Goal: Check status: Check status

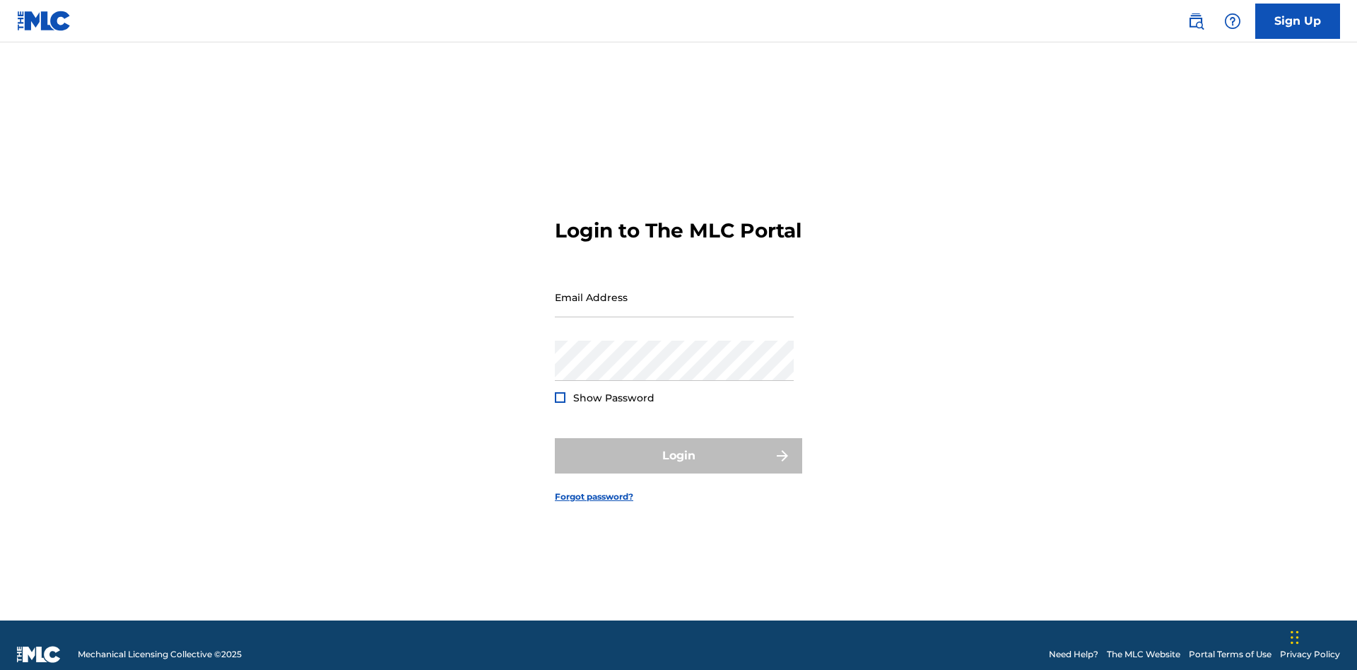
scroll to position [18, 0]
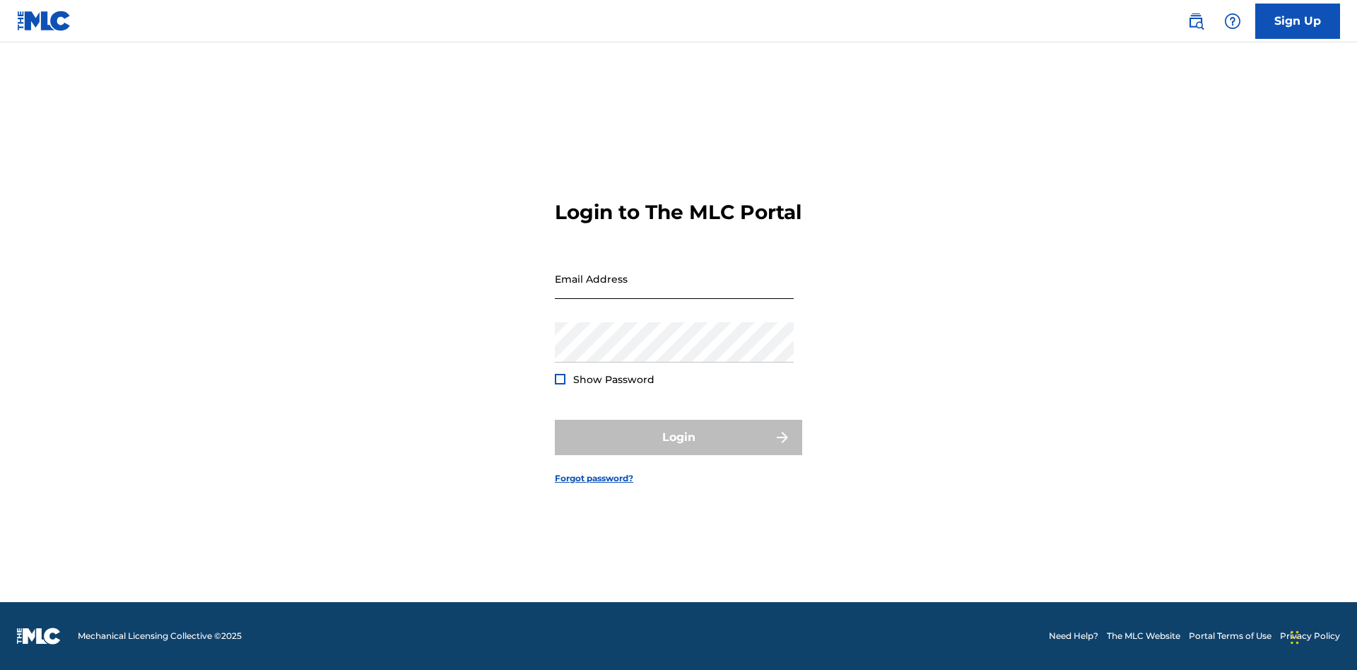
click at [674, 290] on input "Email Address" at bounding box center [674, 279] width 239 height 40
type input "[EMAIL_ADDRESS][DOMAIN_NAME]"
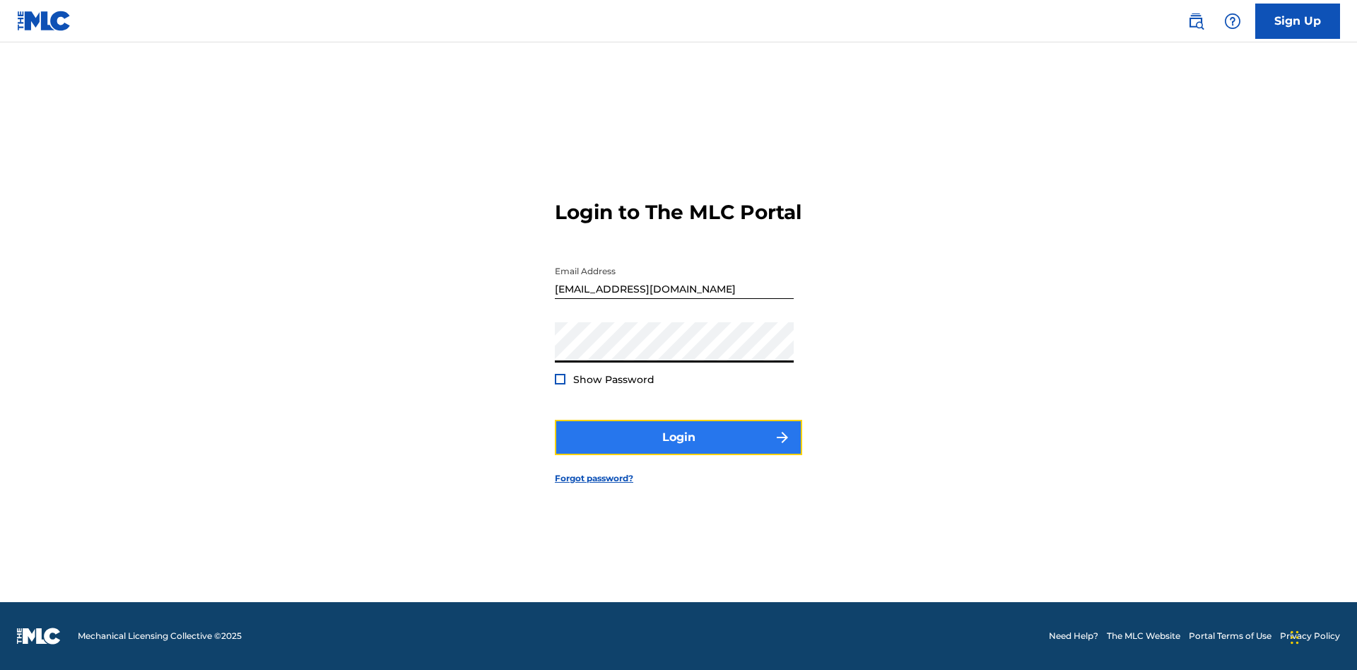
click at [678, 449] on button "Login" at bounding box center [678, 437] width 247 height 35
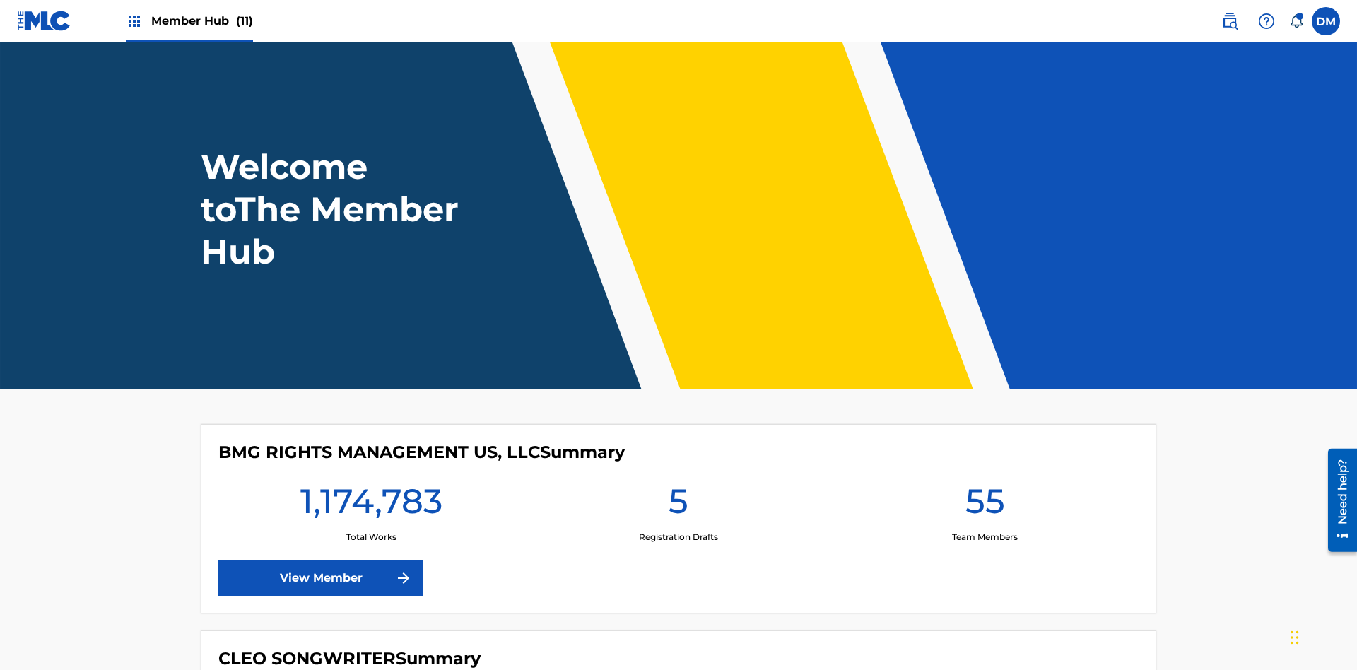
click at [201, 20] on span "Member Hub (11)" at bounding box center [202, 21] width 102 height 16
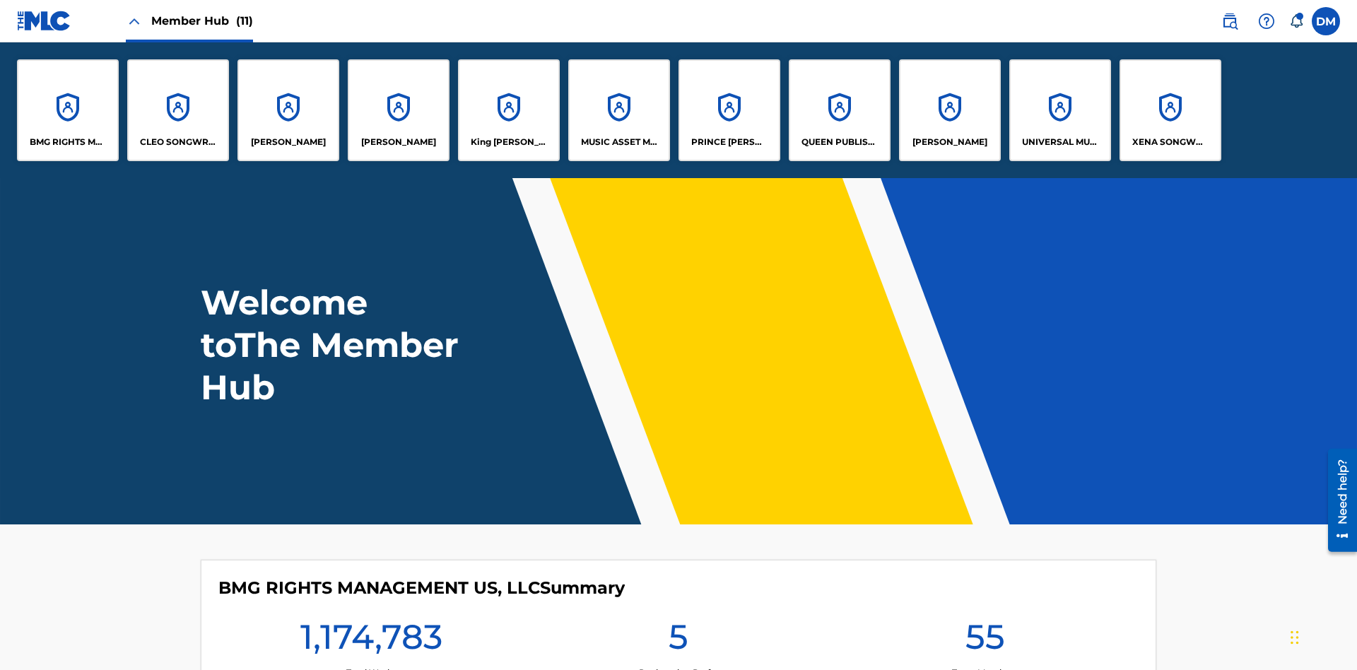
scroll to position [51, 0]
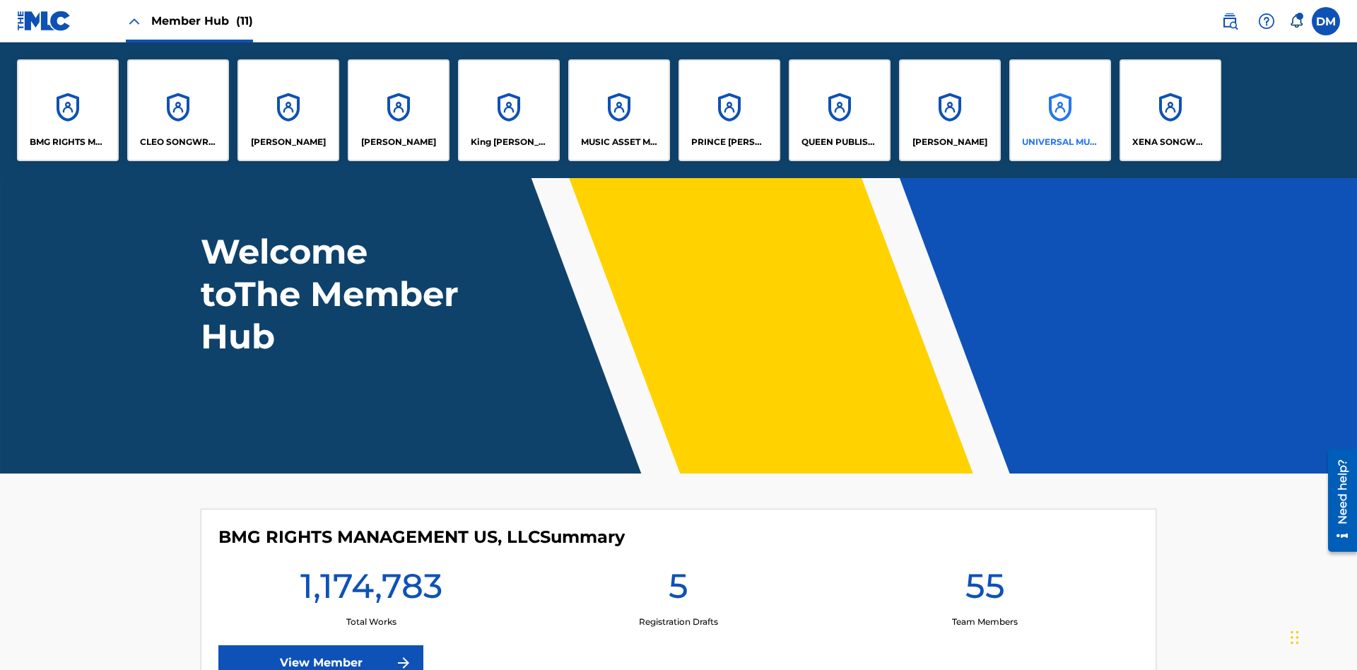
click at [1059, 142] on p "UNIVERSAL MUSIC PUB GROUP" at bounding box center [1060, 142] width 77 height 13
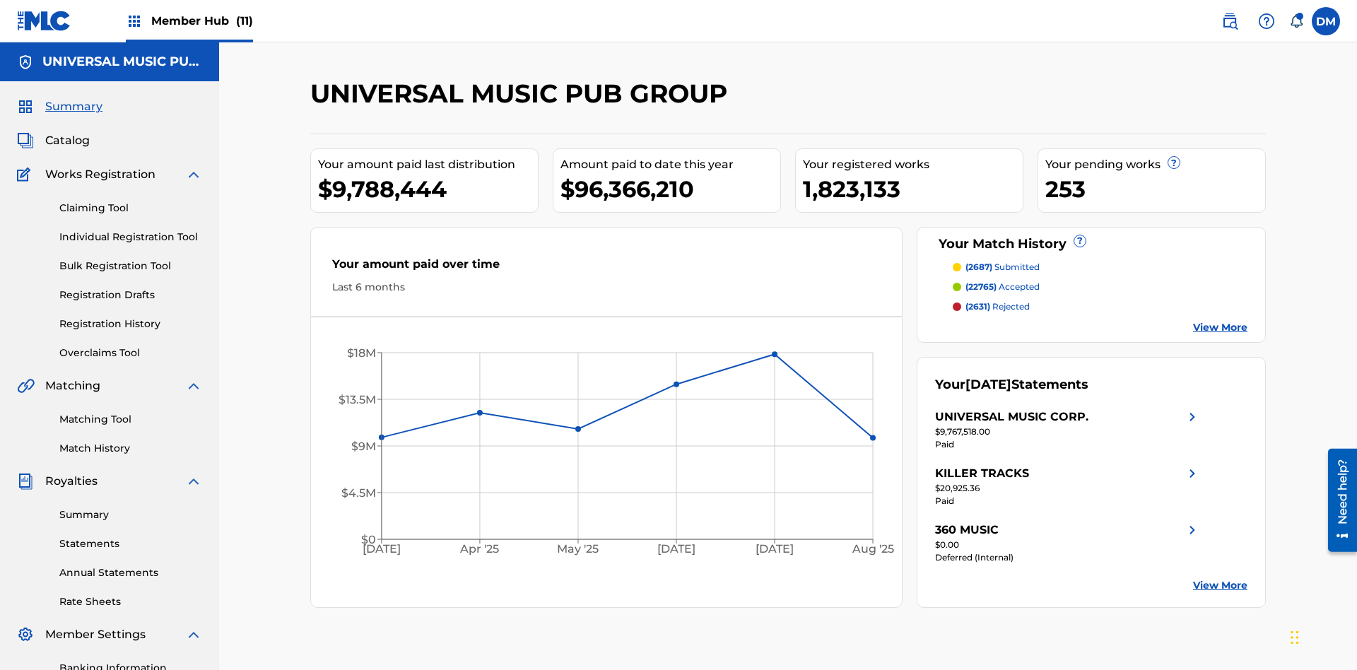
scroll to position [206, 0]
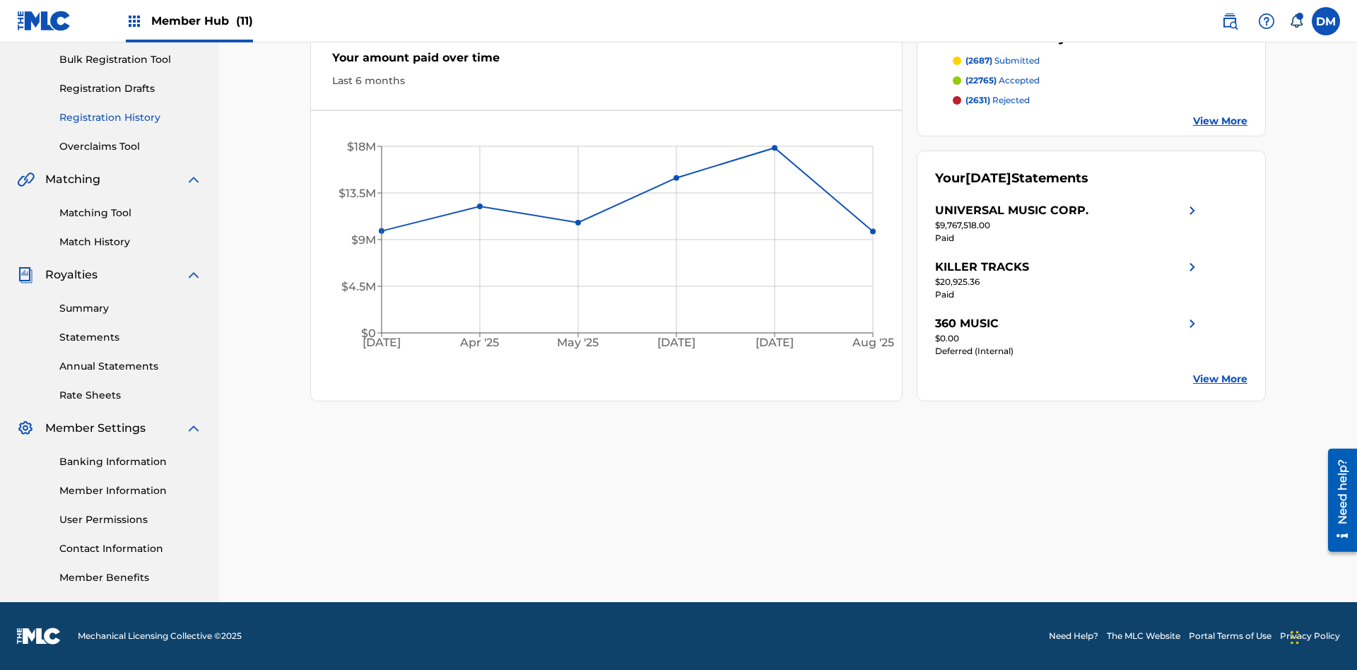
click at [131, 117] on link "Registration History" at bounding box center [130, 117] width 143 height 15
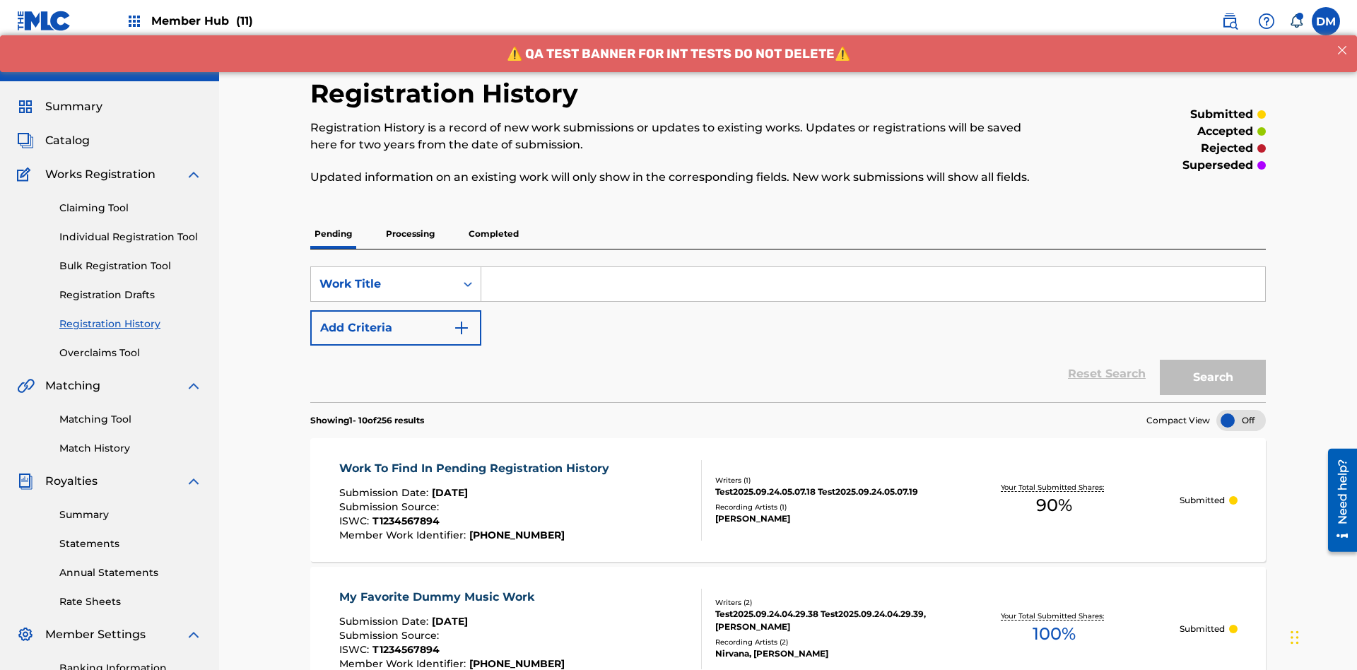
scroll to position [325, 0]
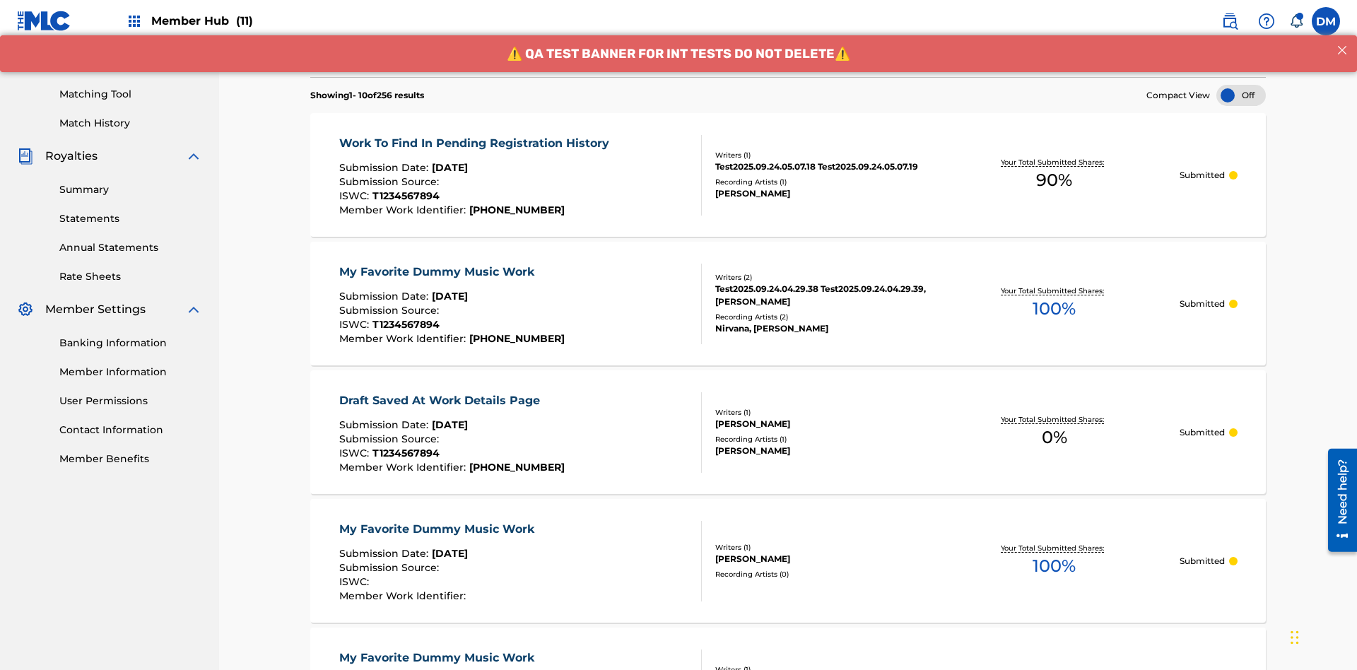
click at [1241, 95] on div at bounding box center [1240, 95] width 49 height 21
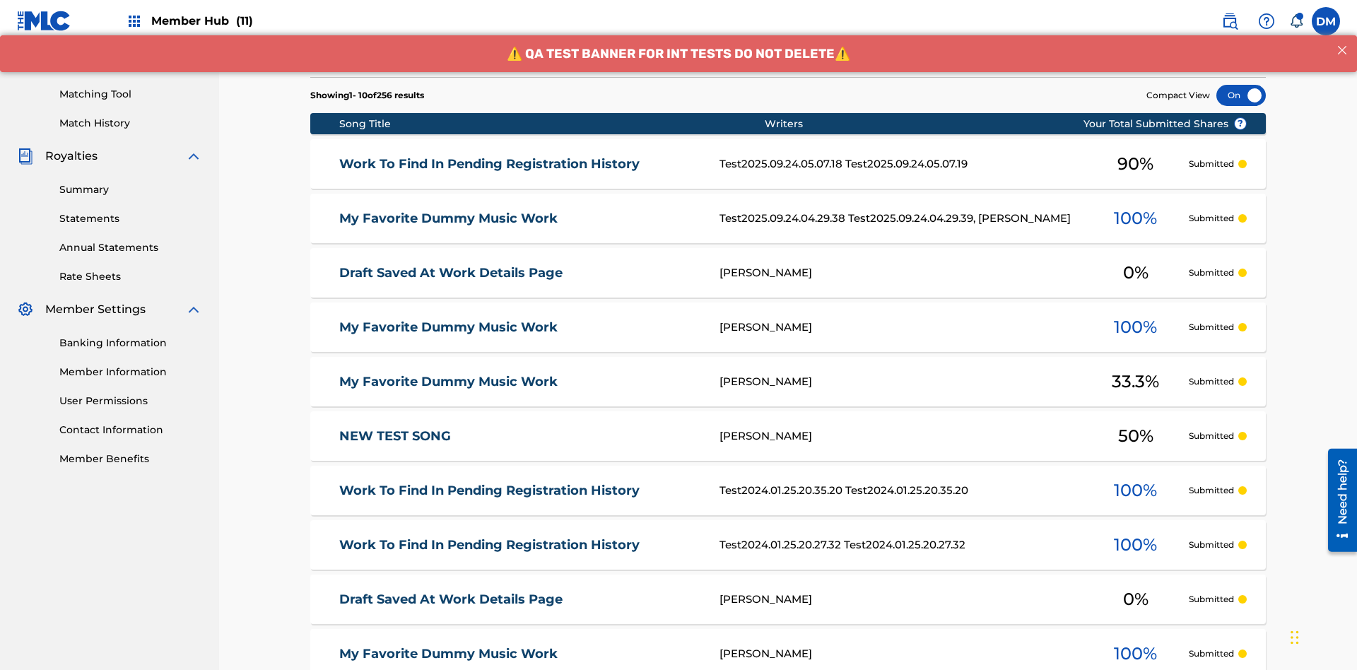
click at [1241, 95] on div at bounding box center [1240, 95] width 49 height 21
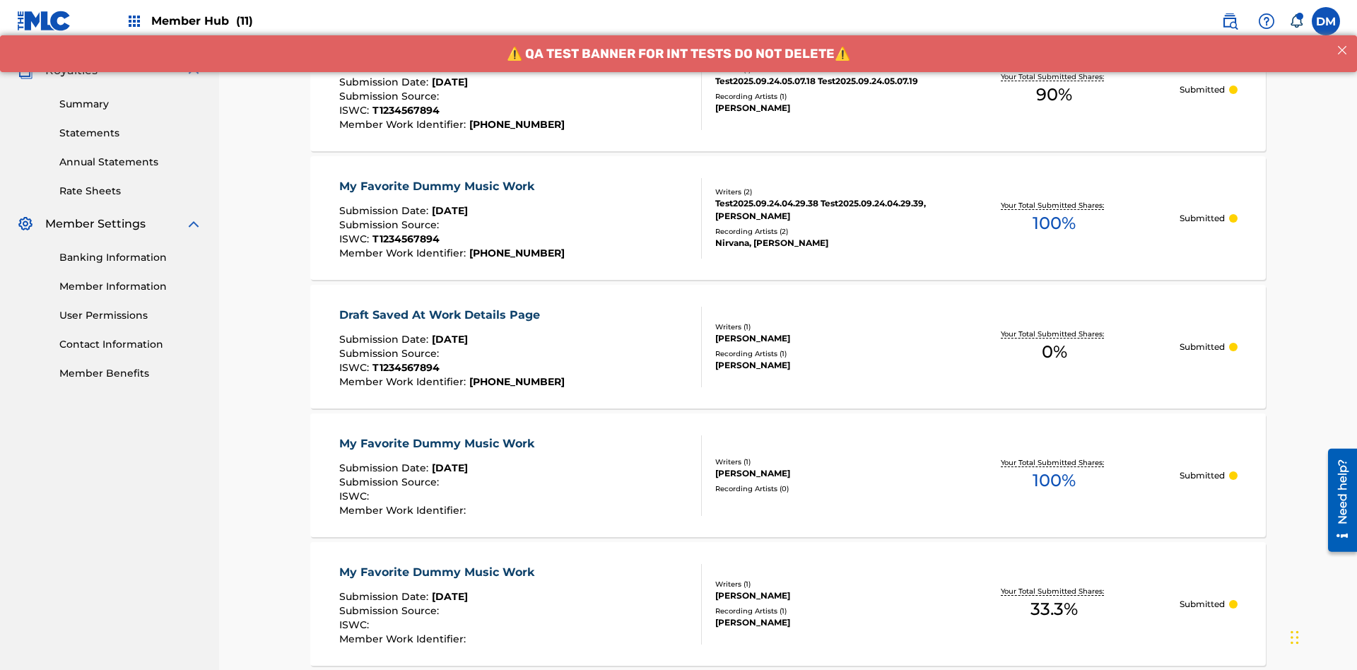
scroll to position [134, 0]
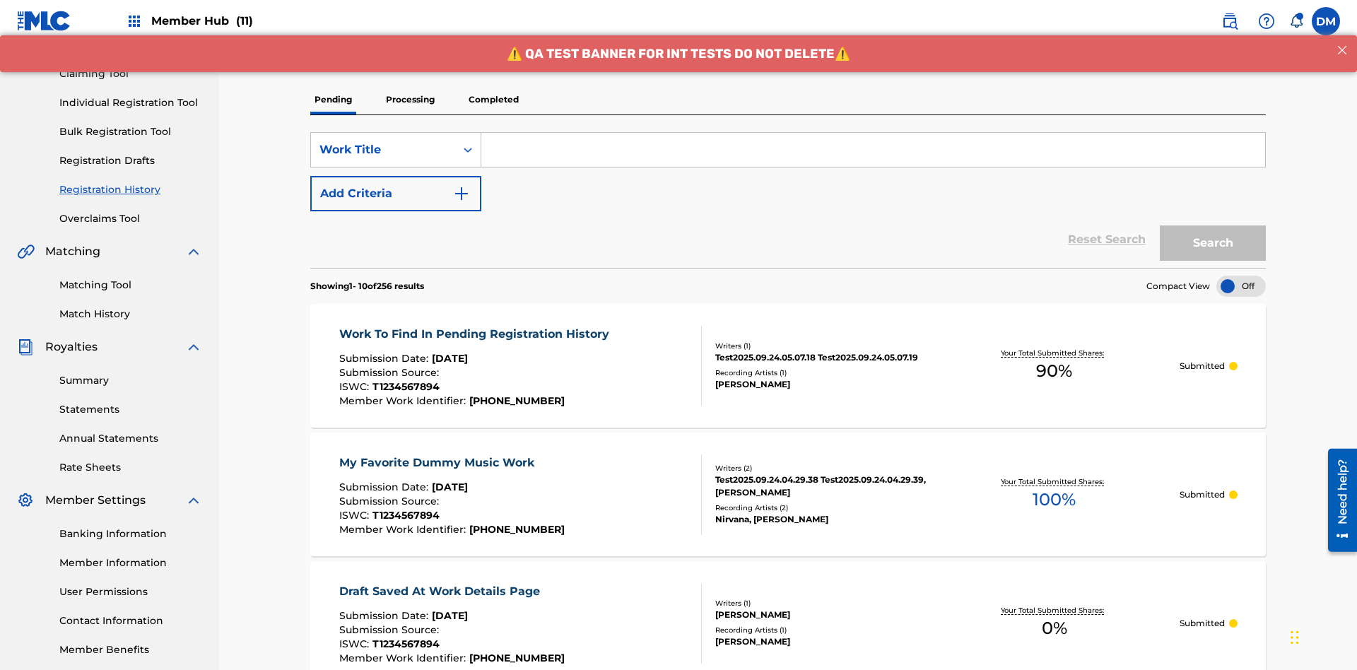
click at [410, 100] on p "Processing" at bounding box center [410, 100] width 57 height 30
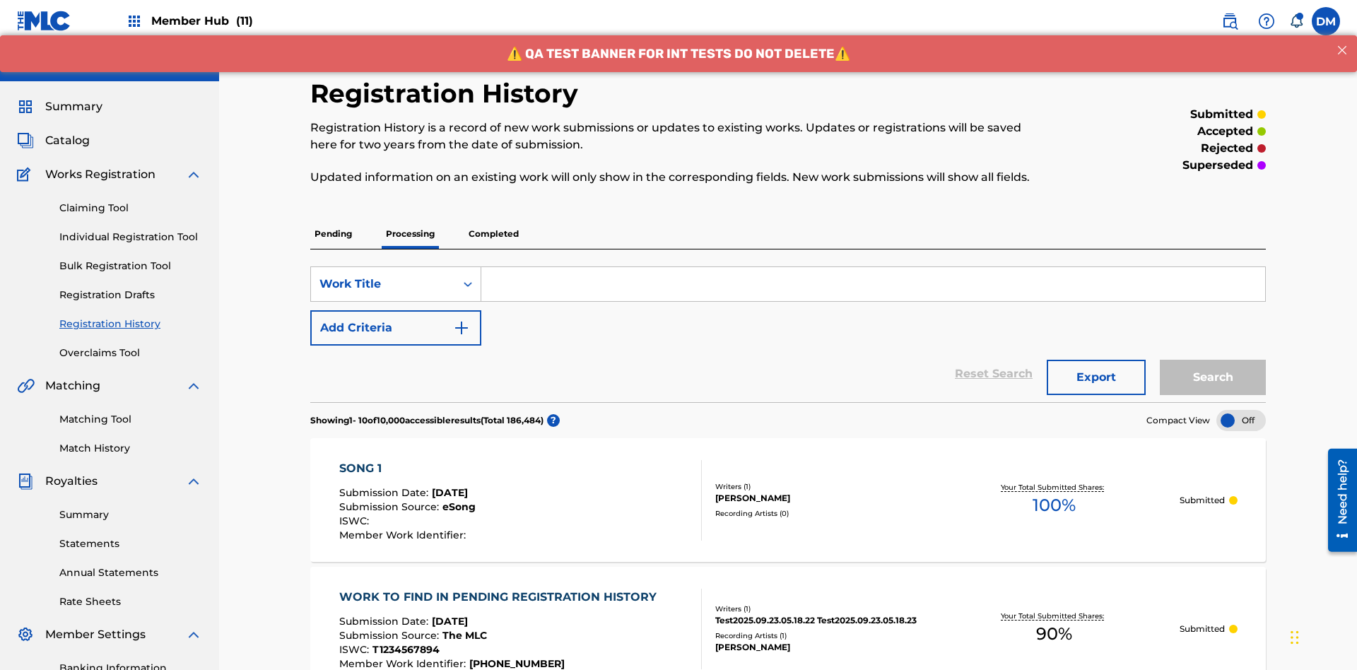
scroll to position [325, 0]
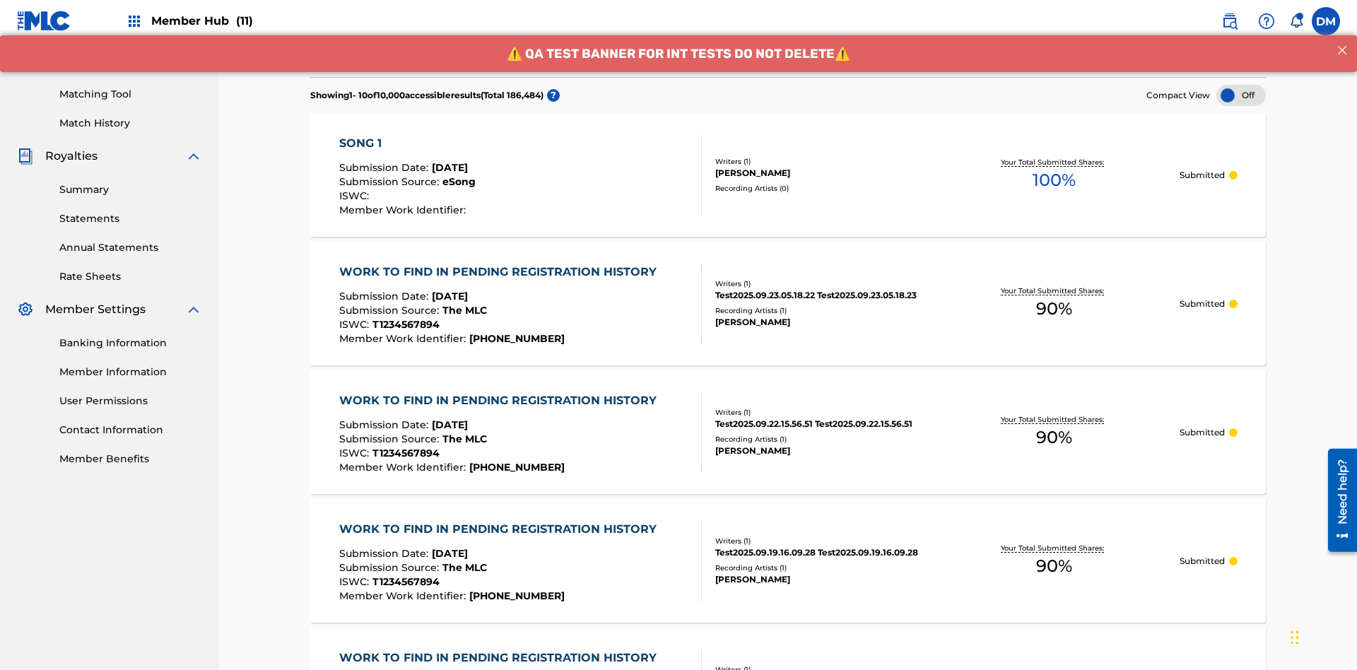
click at [1241, 95] on div at bounding box center [1240, 95] width 49 height 21
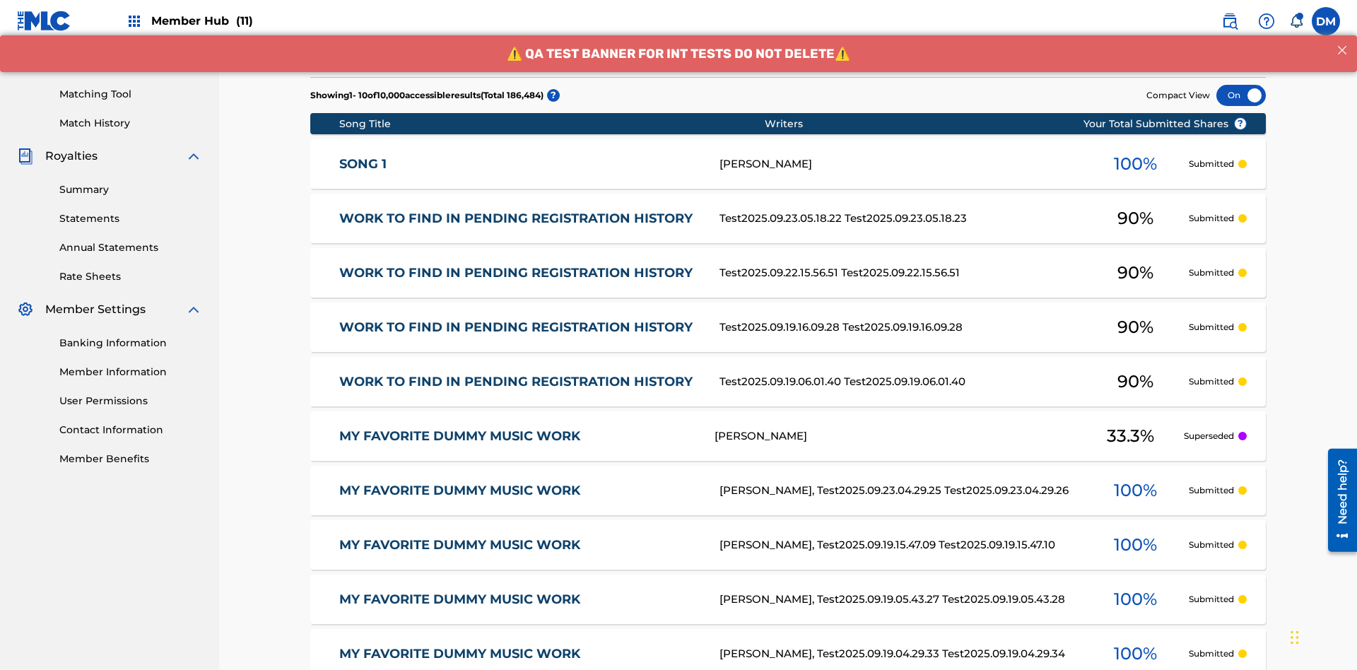
click at [1241, 95] on div at bounding box center [1240, 95] width 49 height 21
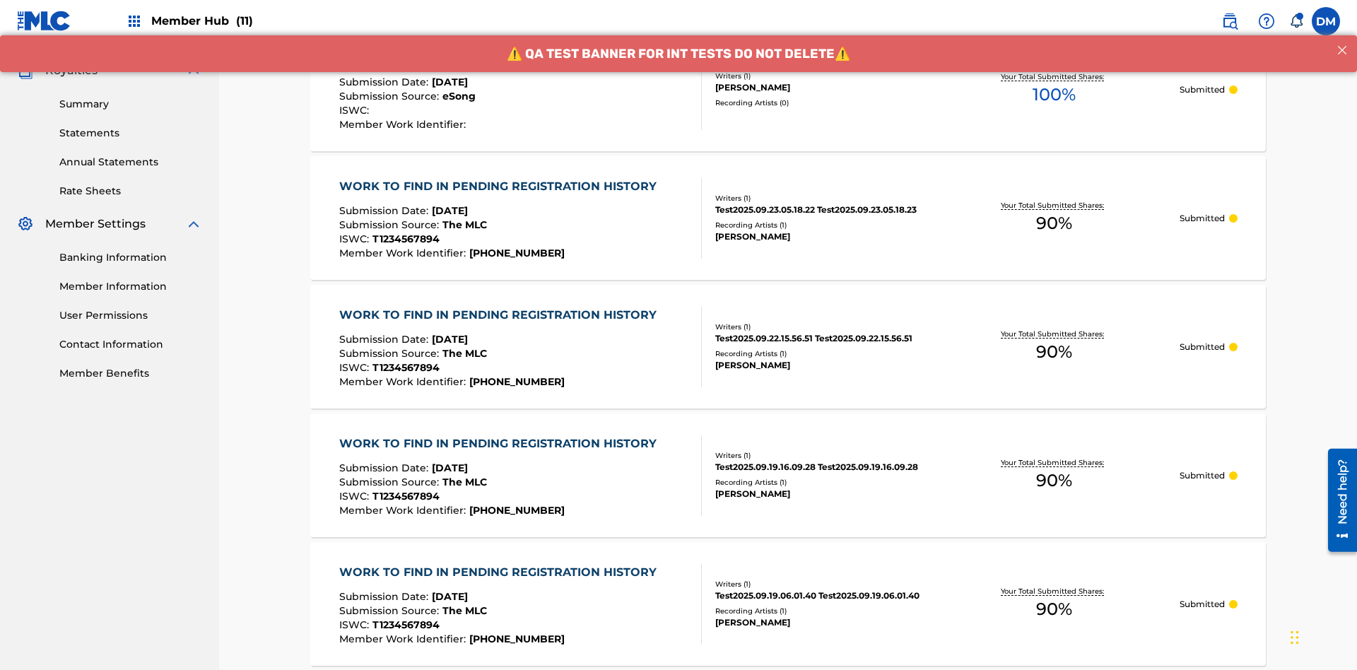
scroll to position [134, 0]
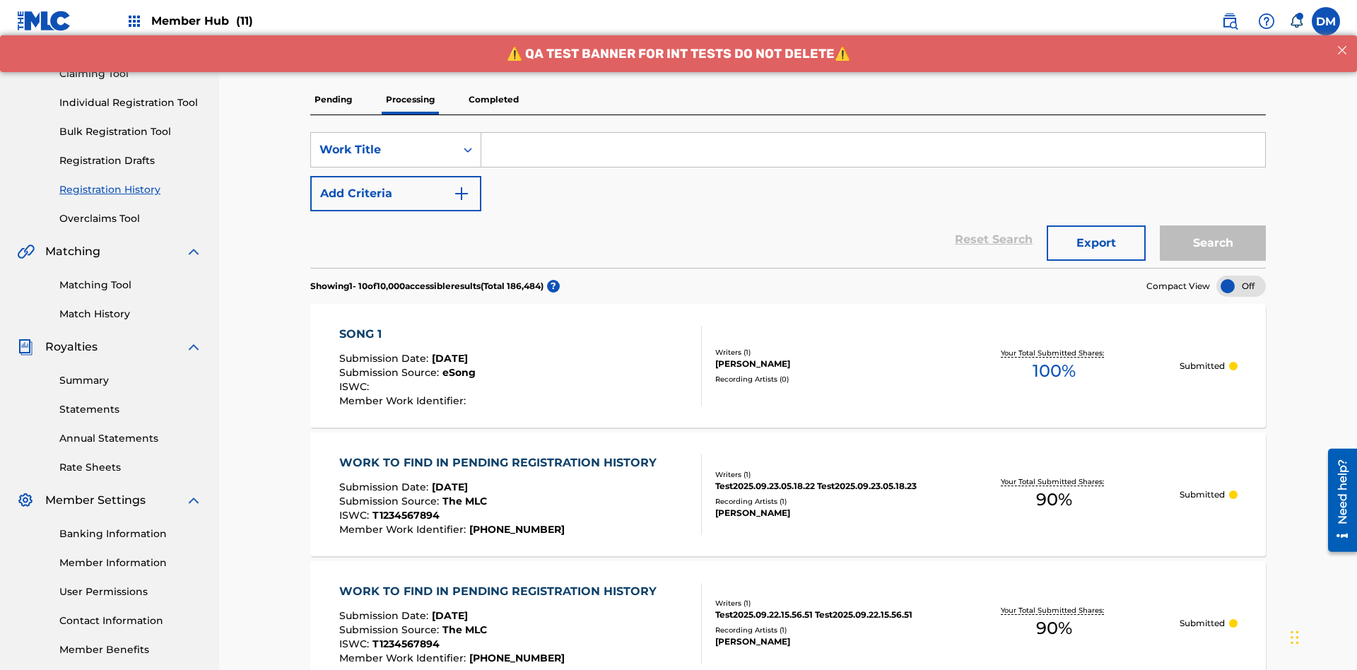
click at [493, 100] on p "Completed" at bounding box center [493, 100] width 59 height 30
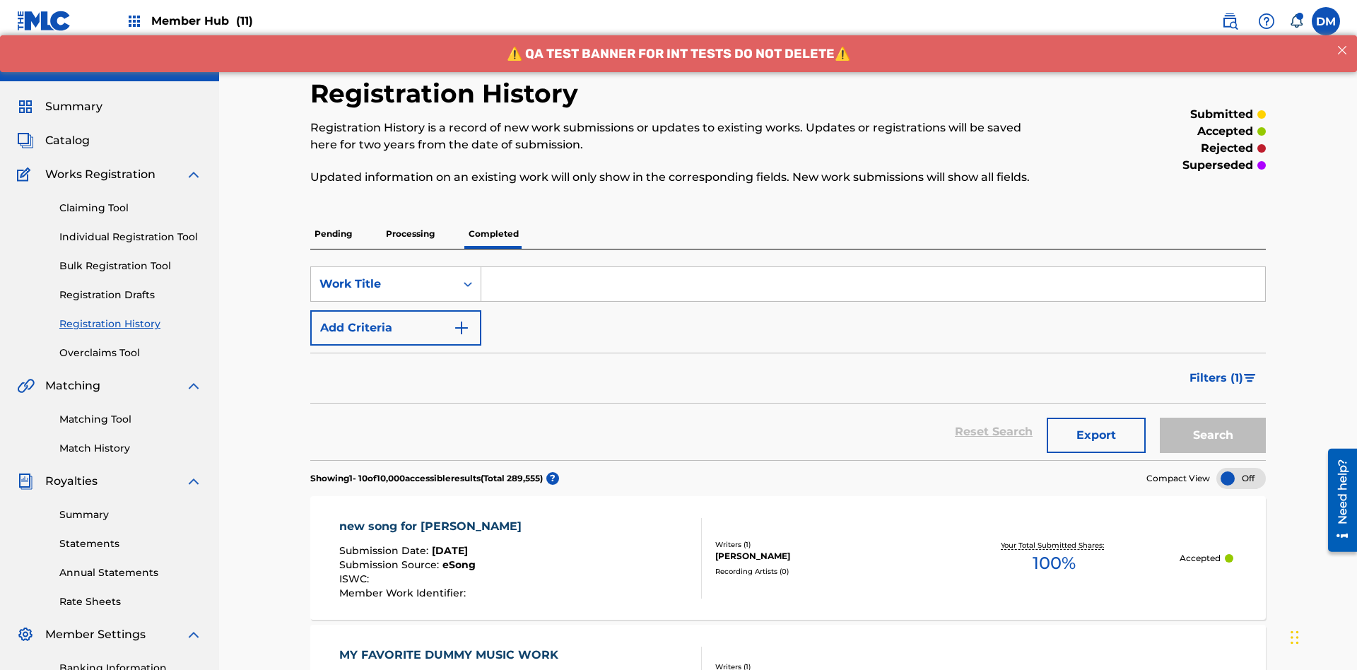
scroll to position [383, 0]
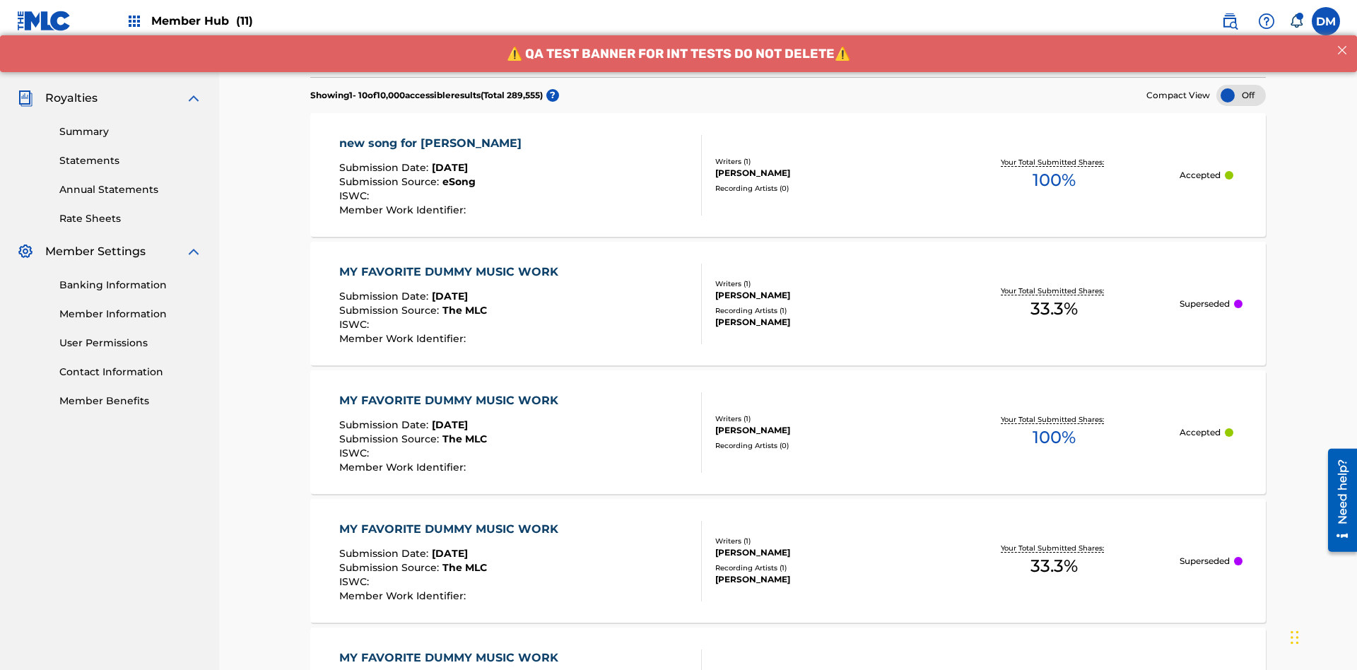
click at [1241, 95] on div at bounding box center [1240, 95] width 49 height 21
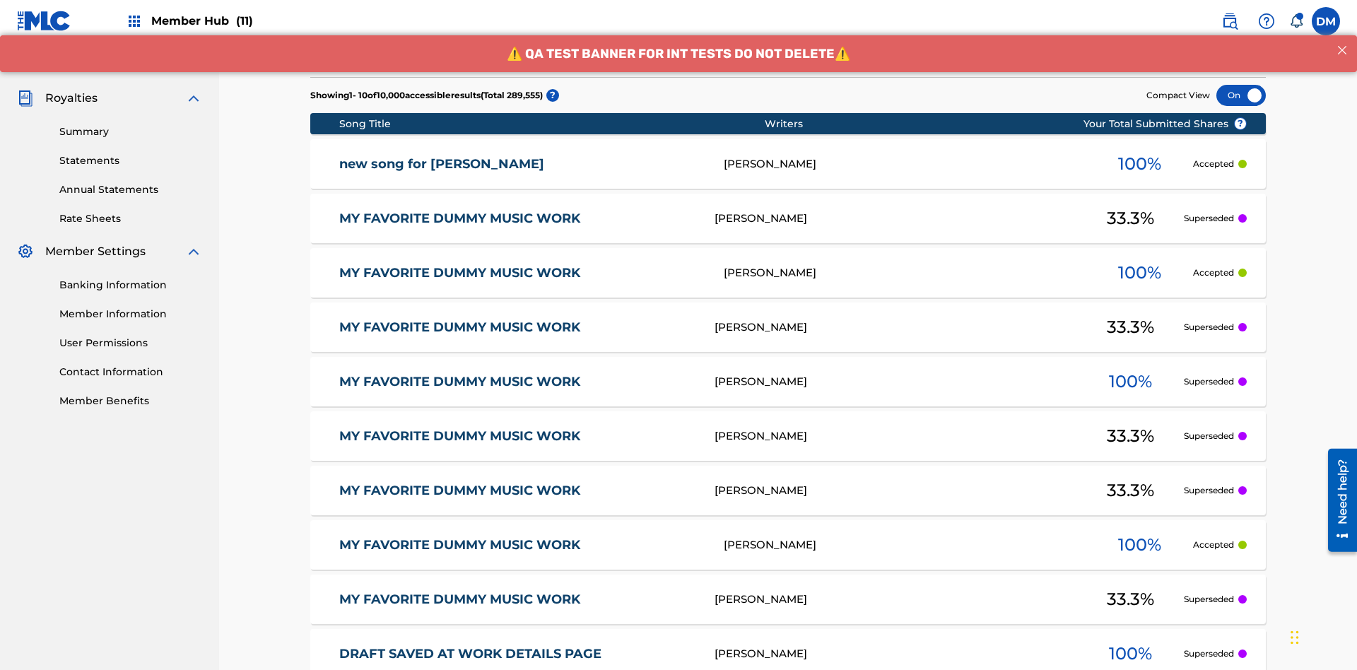
click at [1241, 95] on div at bounding box center [1240, 95] width 49 height 21
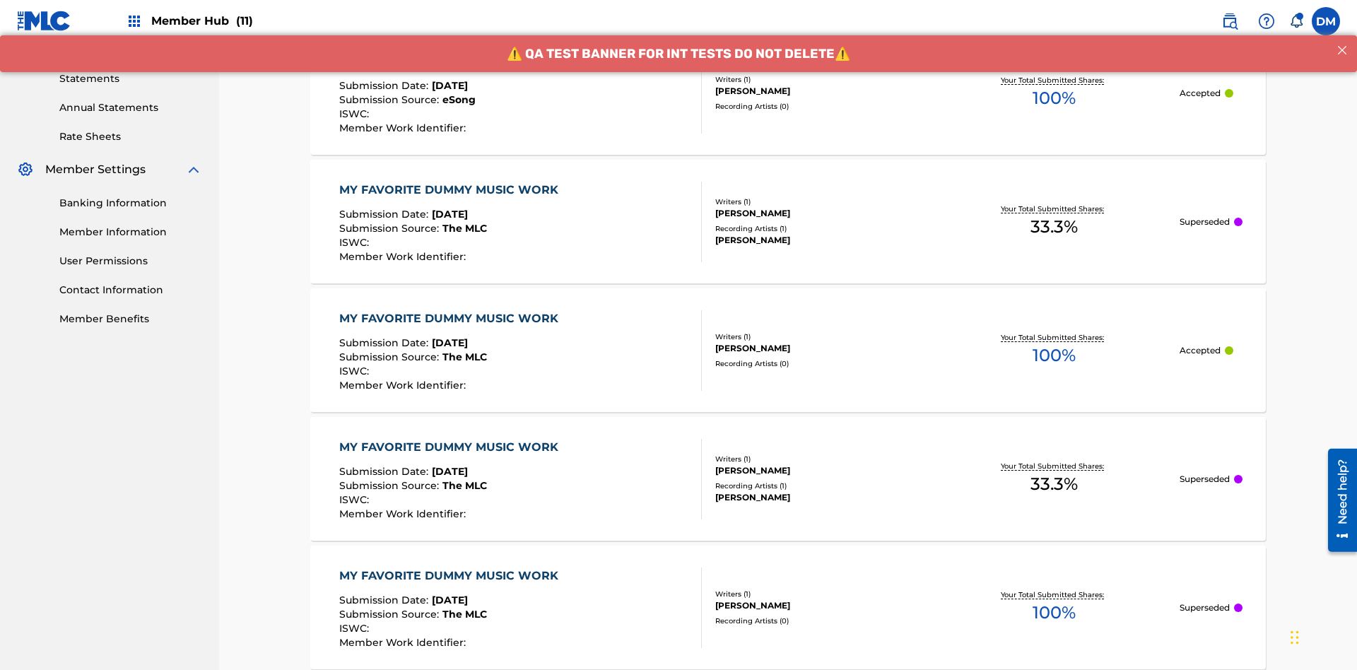
scroll to position [466, 0]
